Goal: Subscribe to service/newsletter

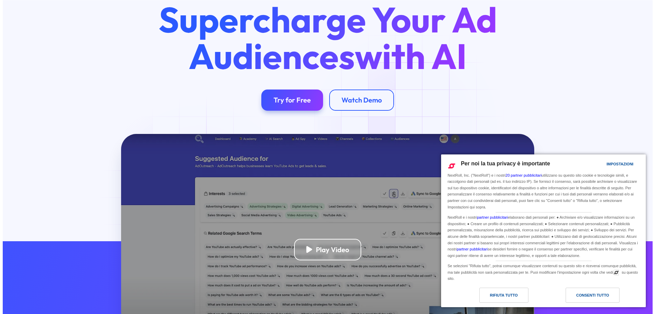
scroll to position [68, 0]
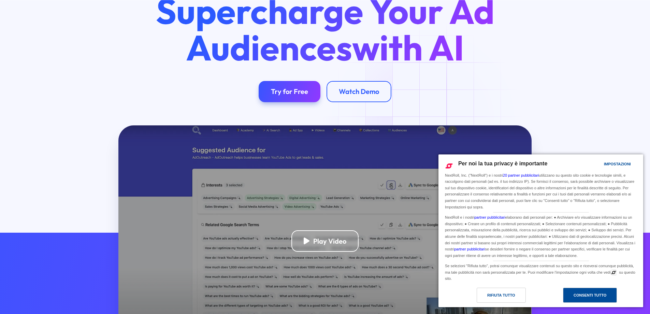
click at [574, 298] on div "Consenti tutto" at bounding box center [590, 295] width 33 height 8
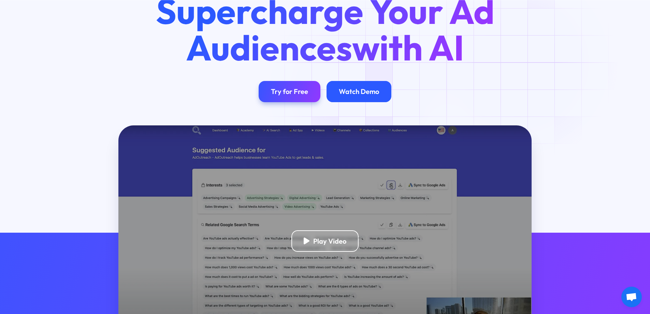
click at [364, 91] on div "Watch Demo" at bounding box center [359, 91] width 40 height 9
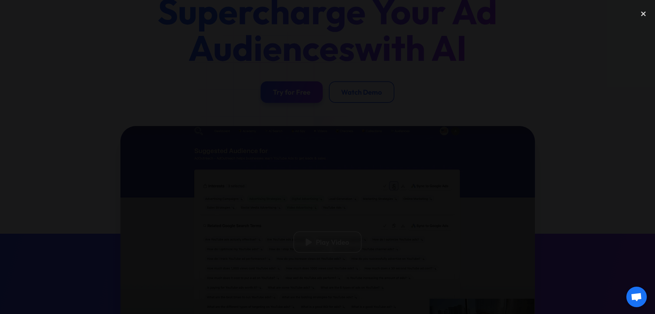
click at [458, 272] on div at bounding box center [327, 156] width 655 height 301
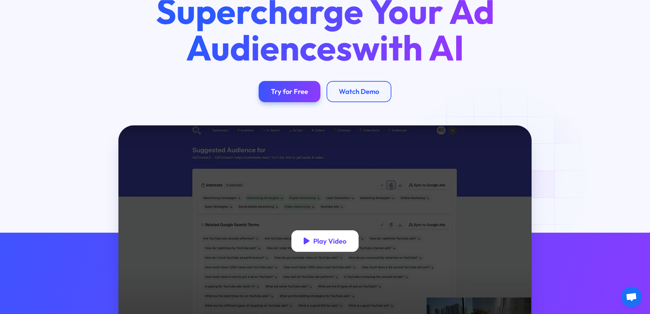
click at [314, 239] on div "Play Video" at bounding box center [329, 241] width 33 height 9
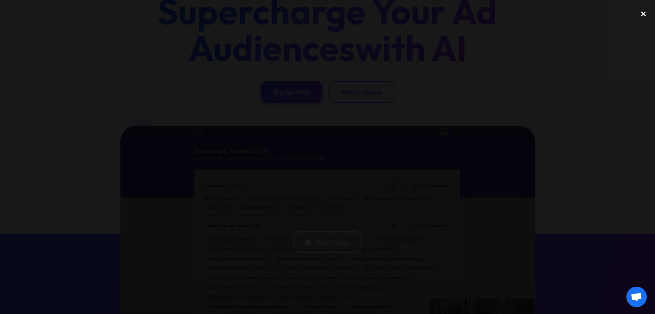
click at [643, 14] on div "close lightbox" at bounding box center [643, 13] width 23 height 15
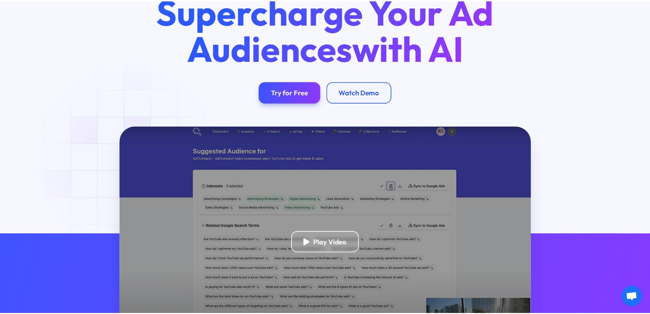
scroll to position [113, 0]
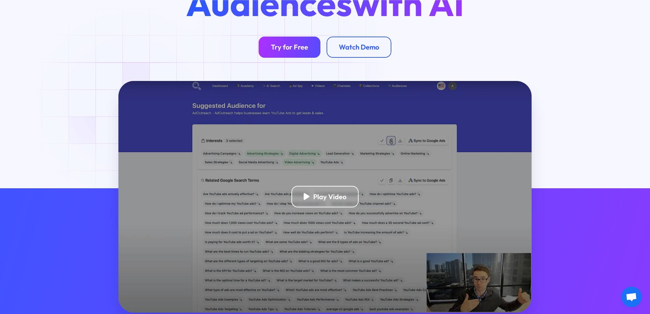
click at [289, 47] on div "Try for Free" at bounding box center [289, 47] width 37 height 9
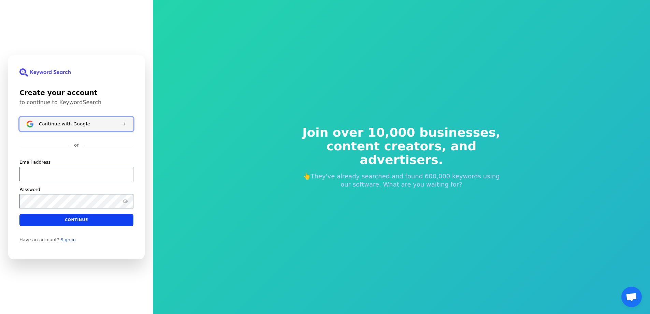
click at [66, 122] on span "Continue with Google" at bounding box center [64, 123] width 51 height 5
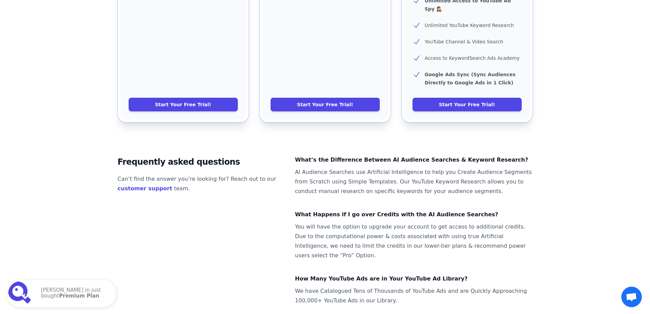
scroll to position [404, 0]
